Goal: Task Accomplishment & Management: Manage account settings

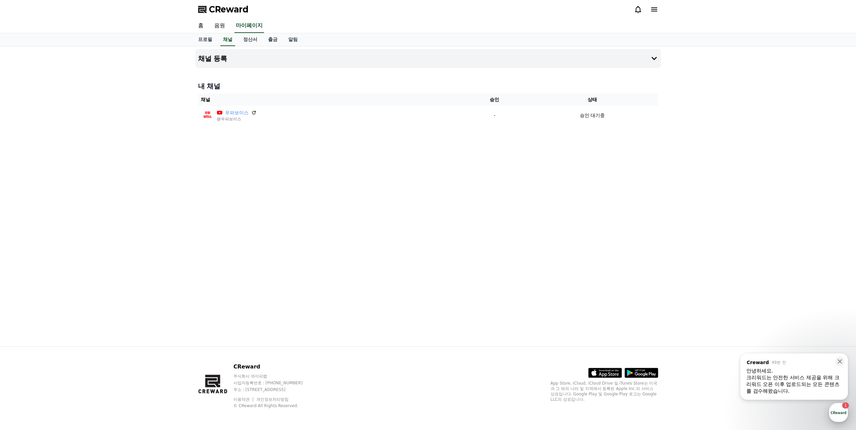
click at [836, 418] on div "button" at bounding box center [838, 412] width 19 height 19
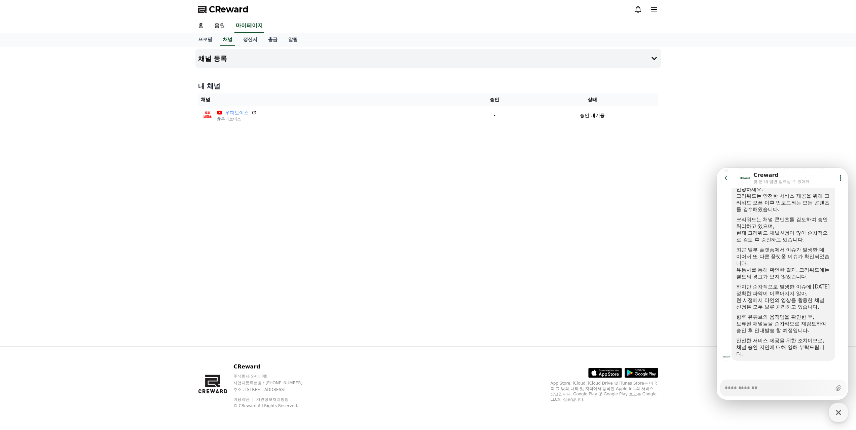
scroll to position [231, 0]
click at [724, 177] on icon at bounding box center [725, 177] width 7 height 7
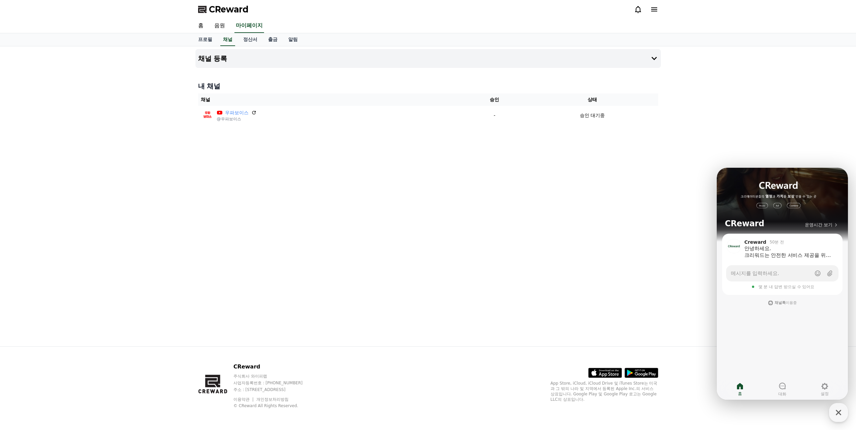
click at [638, 209] on div "채널 등록 내 채널 채널 승인 상태 우파보이스 @우파보이스 - 승인 대기중" at bounding box center [428, 196] width 471 height 300
click at [844, 416] on div "button" at bounding box center [838, 412] width 19 height 19
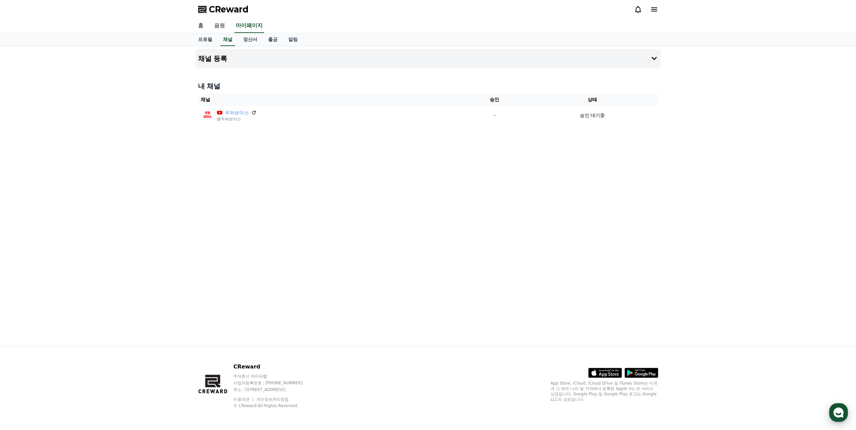
click at [844, 408] on div "button" at bounding box center [838, 412] width 19 height 19
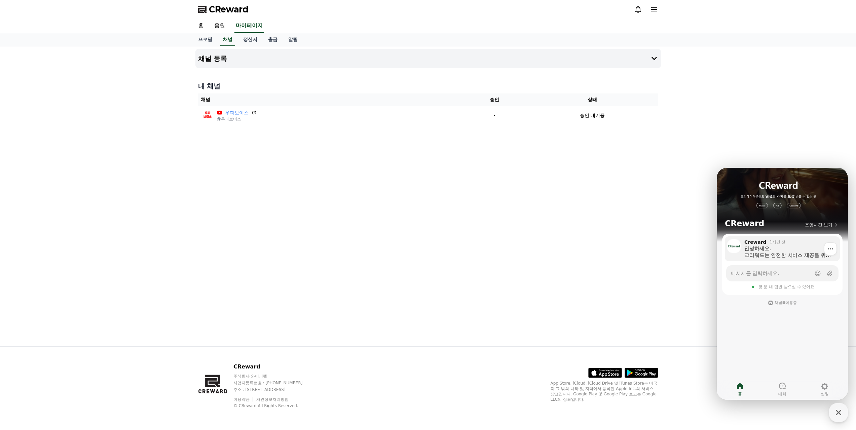
click at [787, 258] on div "안녕하세요. 크리워드는 안전한 서비스 제공을 위해 크리워드 오픈 이후 업로드되는 모든 콘텐츠를 검수해왔습니다. 크리워드는 채널 콘텐츠를 검토하…" at bounding box center [789, 251] width 91 height 13
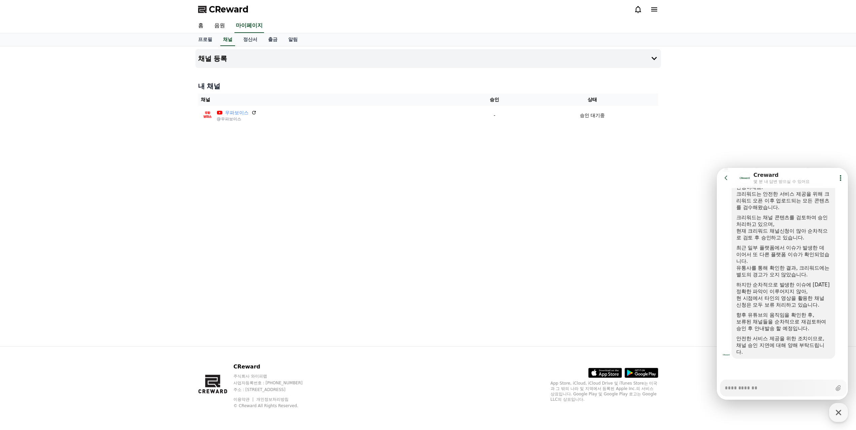
type textarea "*"
click at [806, 281] on div "안녕하세요. 크리워드는 안전한 서비스 제공을 위해 크리워드 오픈 이후 업로드되는 모든 콘텐츠를 검수해왔습니다. 크리워드는 채널 콘텐츠를 검토하…" at bounding box center [783, 269] width 94 height 171
click at [758, 298] on div "현 시점에서 타인의 영상을 활용한 채널 신청은 모두 보류 처리하고 있습니다." at bounding box center [783, 295] width 94 height 13
drag, startPoint x: 746, startPoint y: 287, endPoint x: 799, endPoint y: 293, distance: 54.1
click at [799, 293] on div "하지만 순차적으로 발생한 이슈에 [DATE] 정확한 파악이 이루어지지 않아," at bounding box center [783, 287] width 94 height 13
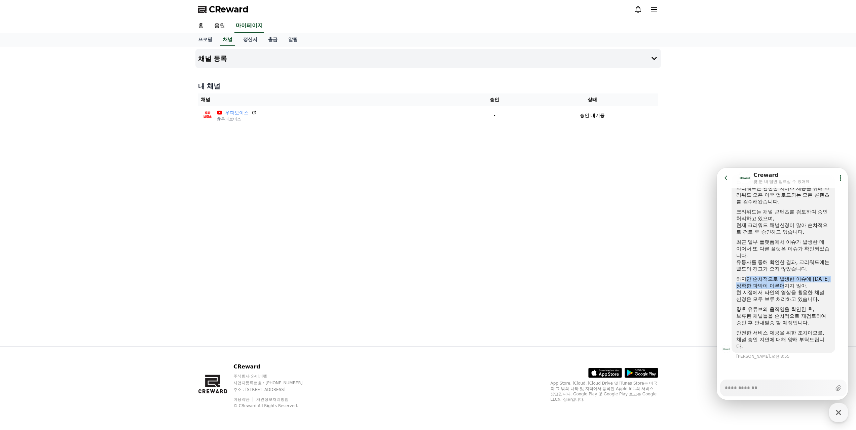
scroll to position [237, 0]
drag, startPoint x: 744, startPoint y: 311, endPoint x: 801, endPoint y: 312, distance: 57.5
click at [801, 312] on div "향후 유튜브의 움직임을 확인한 후," at bounding box center [783, 309] width 94 height 7
click at [771, 323] on div "보류된 채널들을 순차적으로 재검토하여 승인 후 안내발송 할 예정입니다." at bounding box center [783, 324] width 94 height 13
click at [654, 257] on div "채널 등록 내 채널 채널 승인 상태 우파보이스 @우파보이스 - 승인 대기중" at bounding box center [428, 196] width 471 height 300
